Goal: Information Seeking & Learning: Learn about a topic

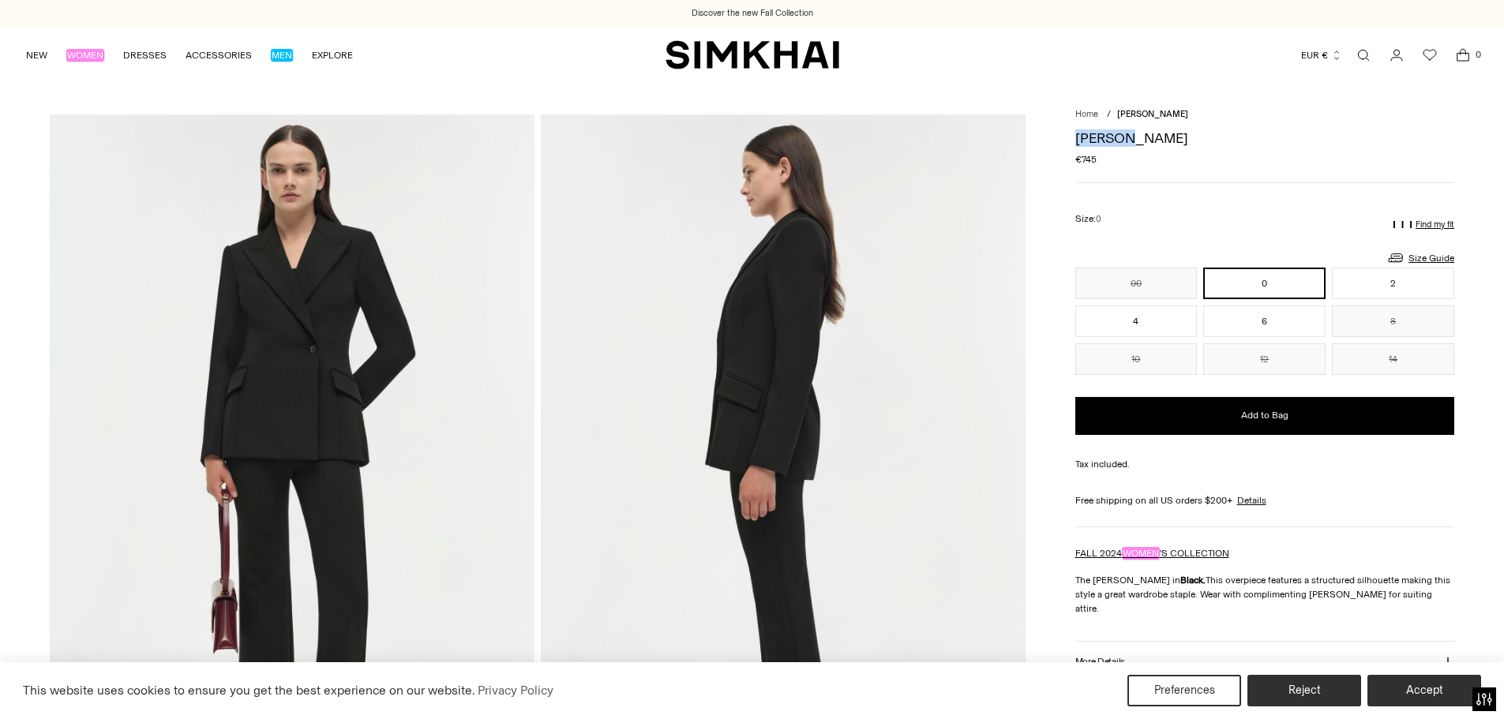
drag, startPoint x: 1124, startPoint y: 140, endPoint x: 1076, endPoint y: 142, distance: 48.2
click at [1077, 142] on h1 "[PERSON_NAME]" at bounding box center [1265, 138] width 380 height 14
copy h1 "Surabhi"
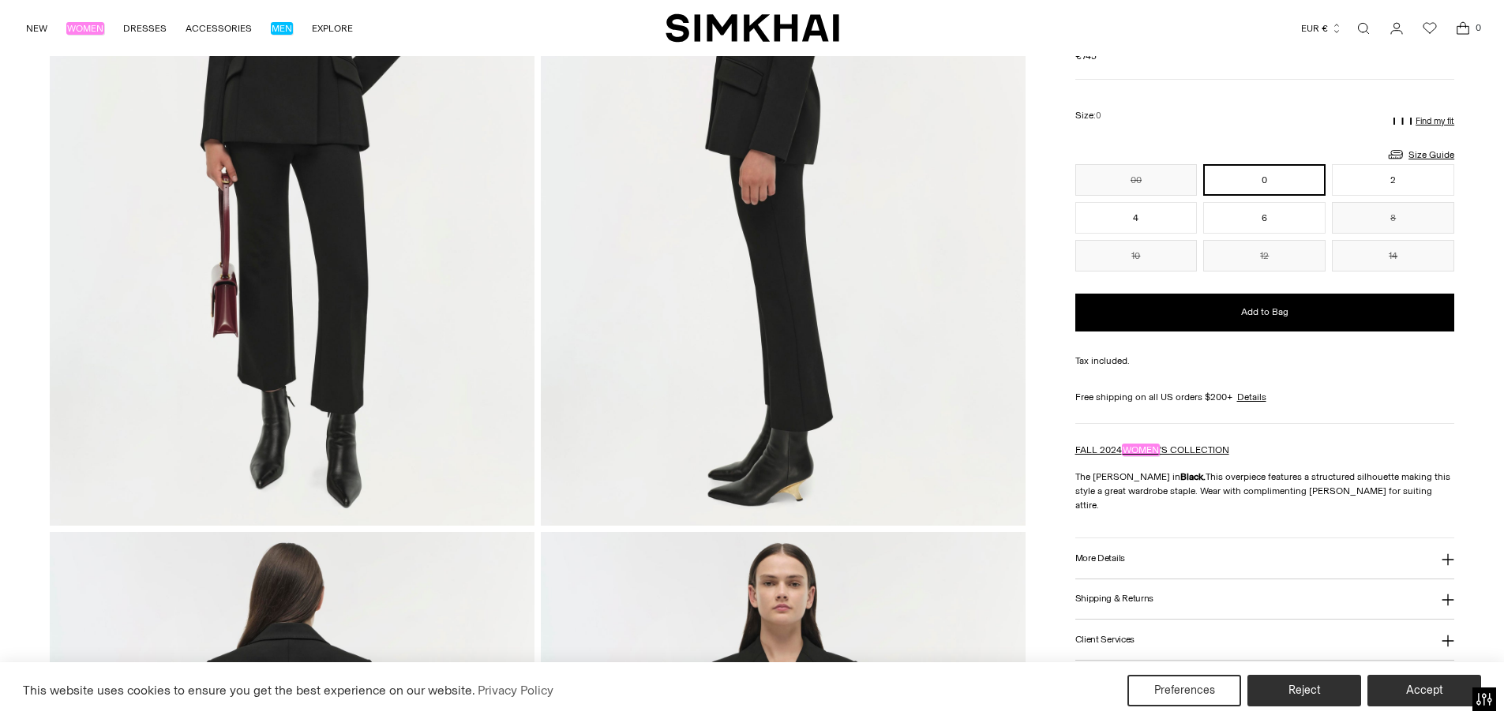
click at [1141, 551] on button "More Details" at bounding box center [1265, 558] width 380 height 40
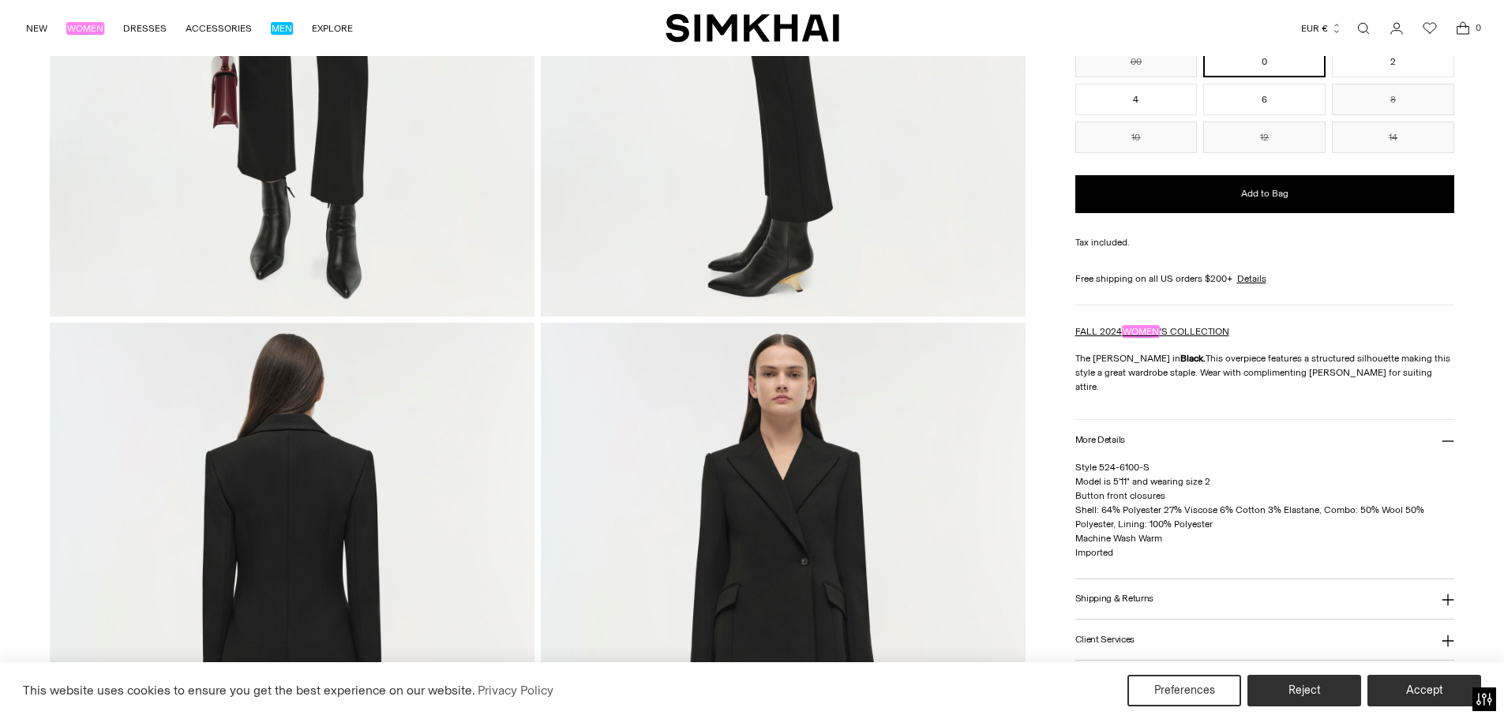
scroll to position [553, 0]
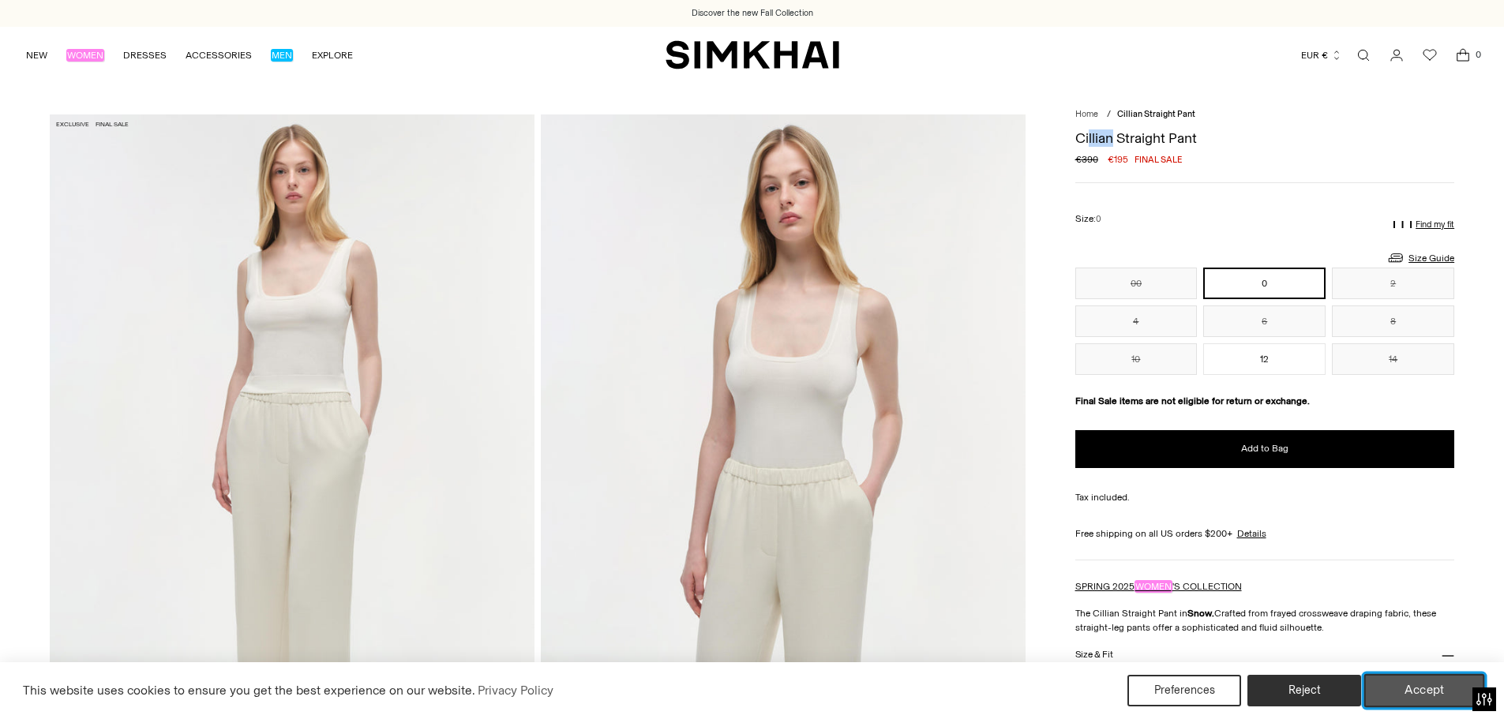
click at [1457, 684] on button "Accept" at bounding box center [1424, 690] width 121 height 33
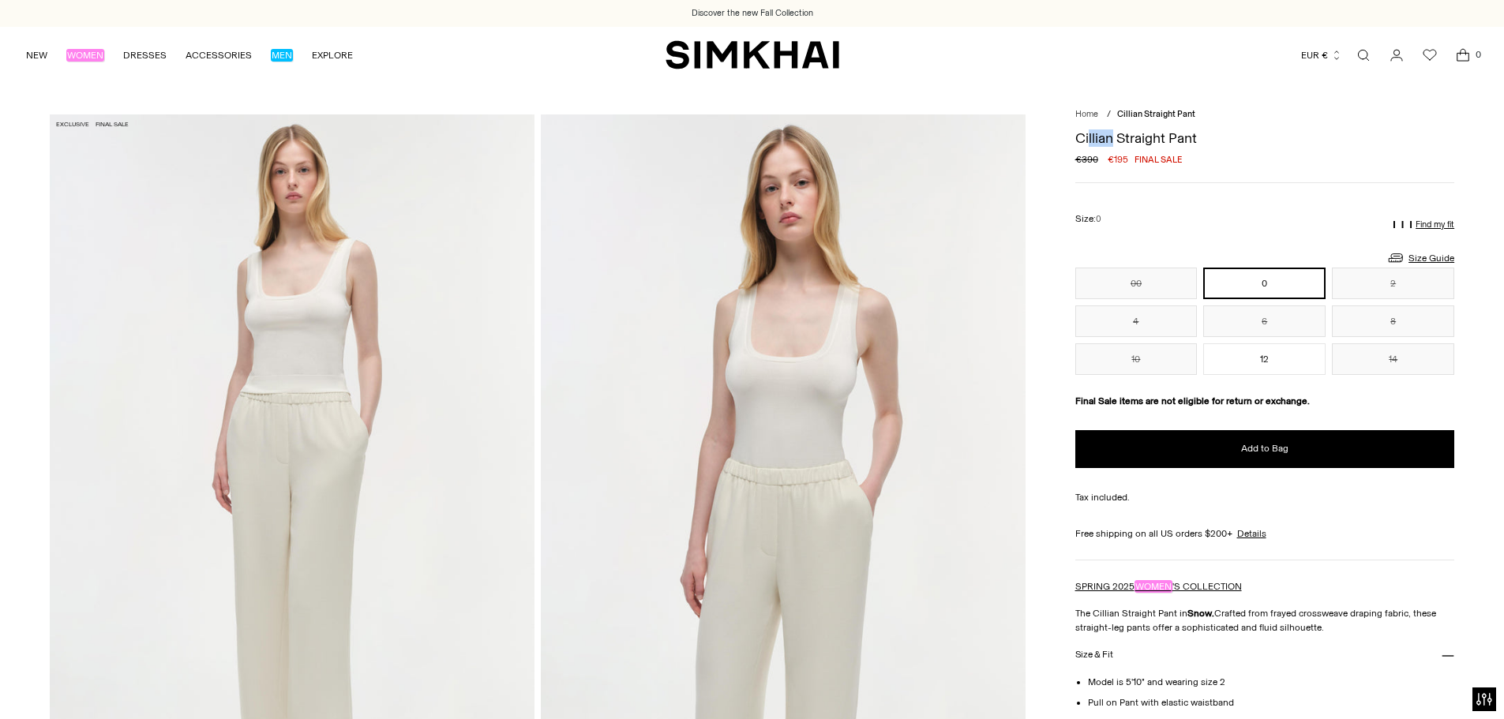
click at [1122, 137] on h1 "Cillian Straight Pant" at bounding box center [1265, 138] width 380 height 14
drag, startPoint x: 1090, startPoint y: 137, endPoint x: 1073, endPoint y: 137, distance: 17.4
copy h1 "Cillian"
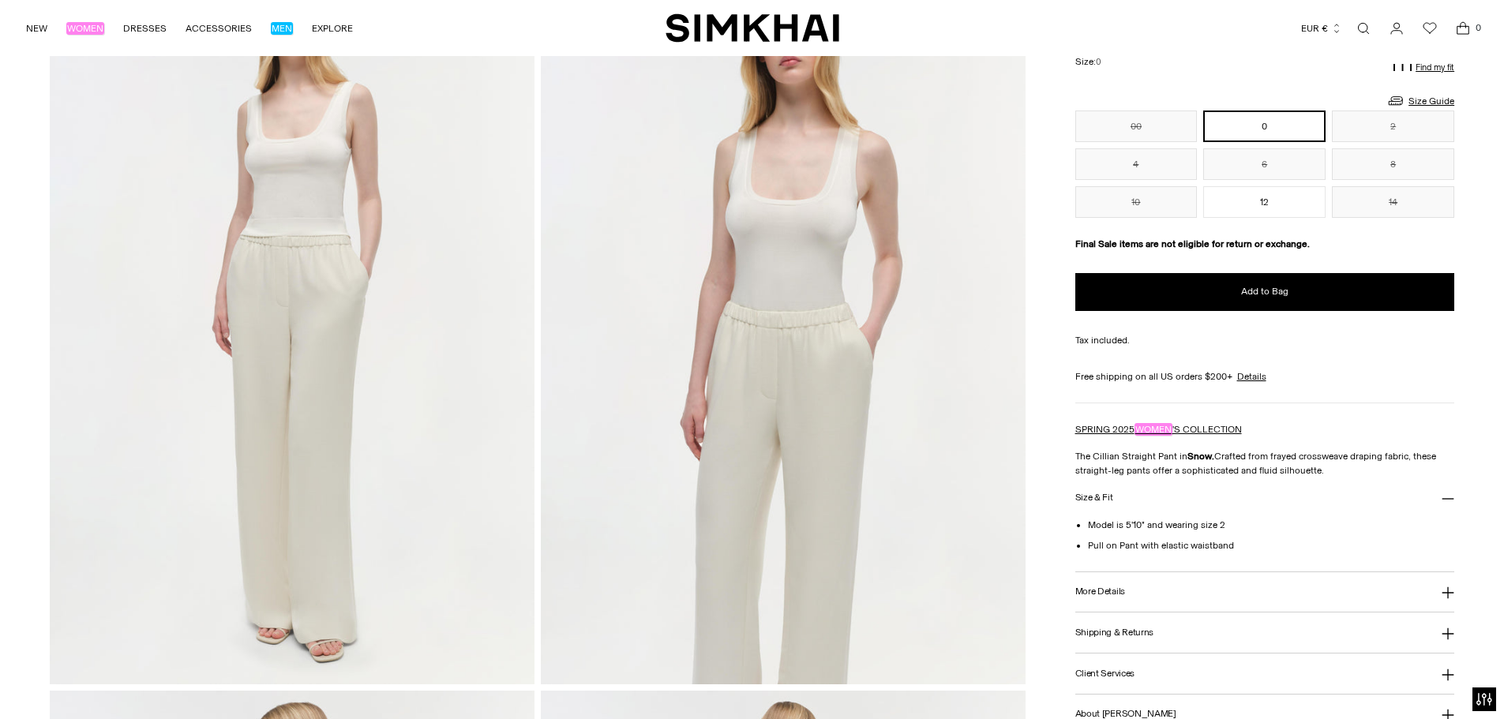
scroll to position [158, 0]
click at [1254, 589] on button "More Details" at bounding box center [1265, 591] width 380 height 40
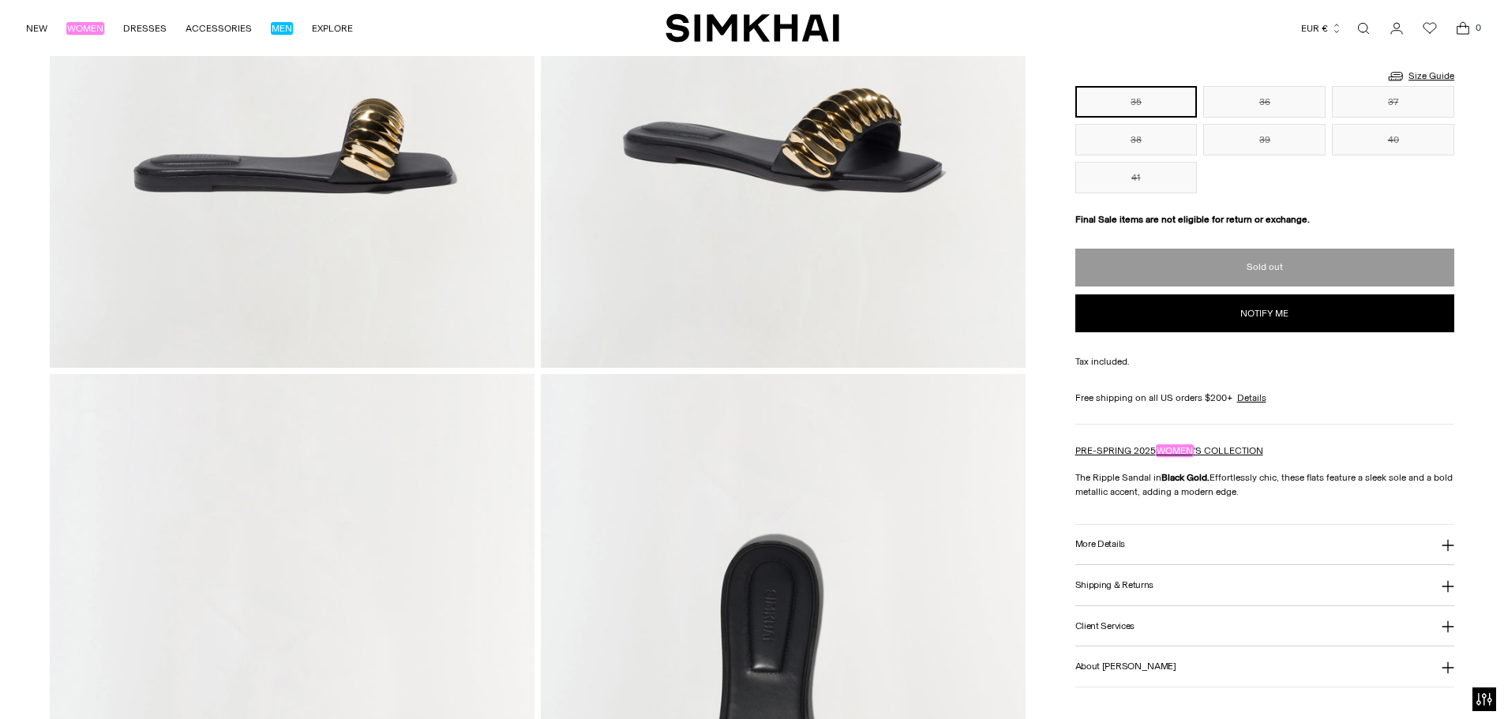
click at [1169, 551] on button "More Details" at bounding box center [1265, 545] width 380 height 40
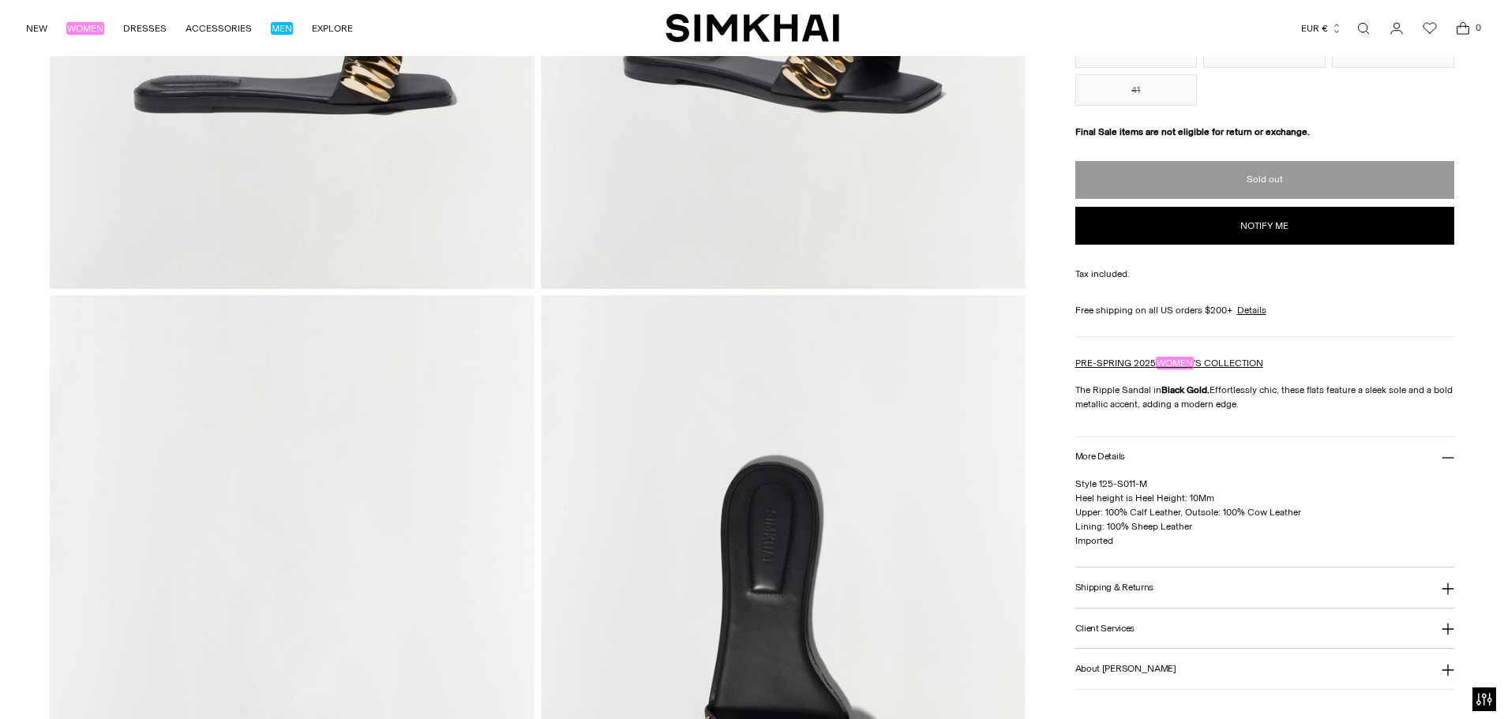
scroll to position [631, 0]
